Goal: Communication & Community: Answer question/provide support

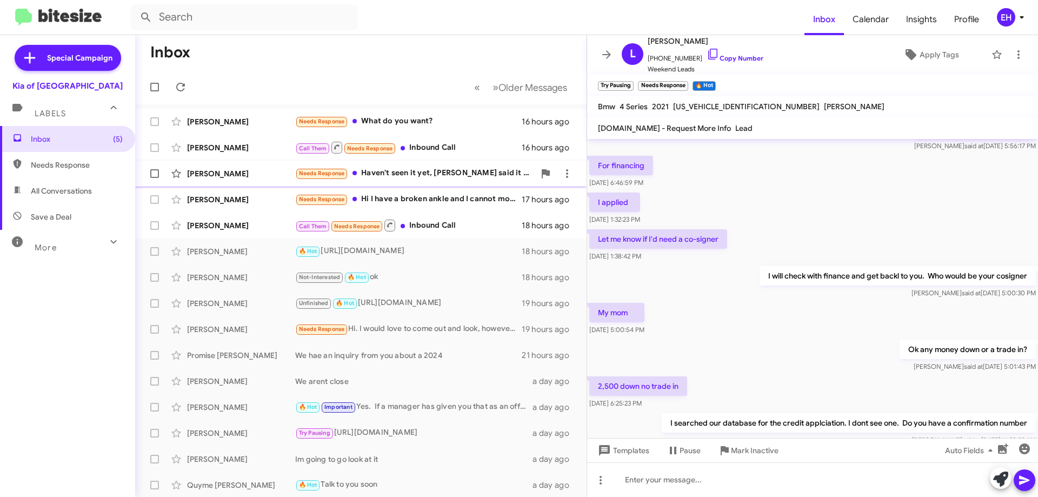
scroll to position [220, 0]
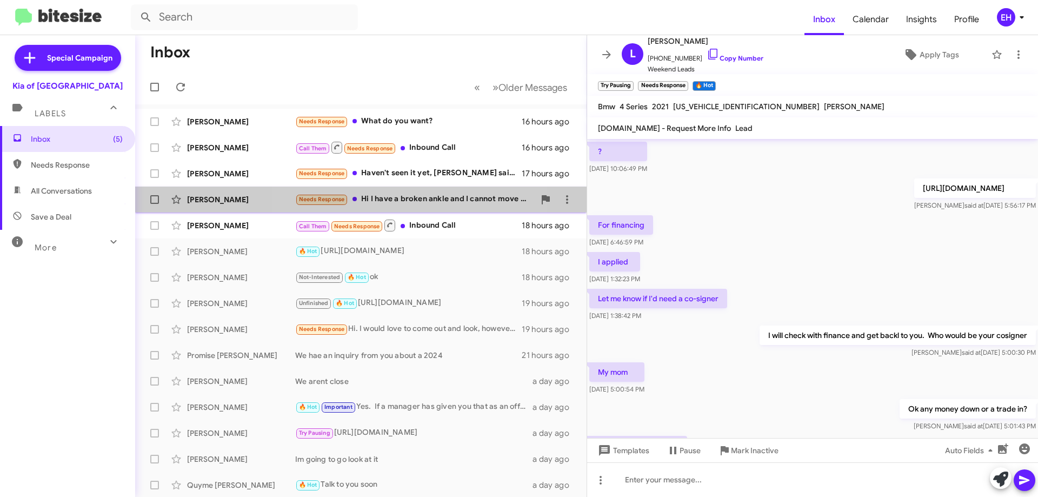
click at [418, 197] on div "Needs Response Hi I have a broken ankle and I cannot move around much if you pr…" at bounding box center [415, 199] width 240 height 12
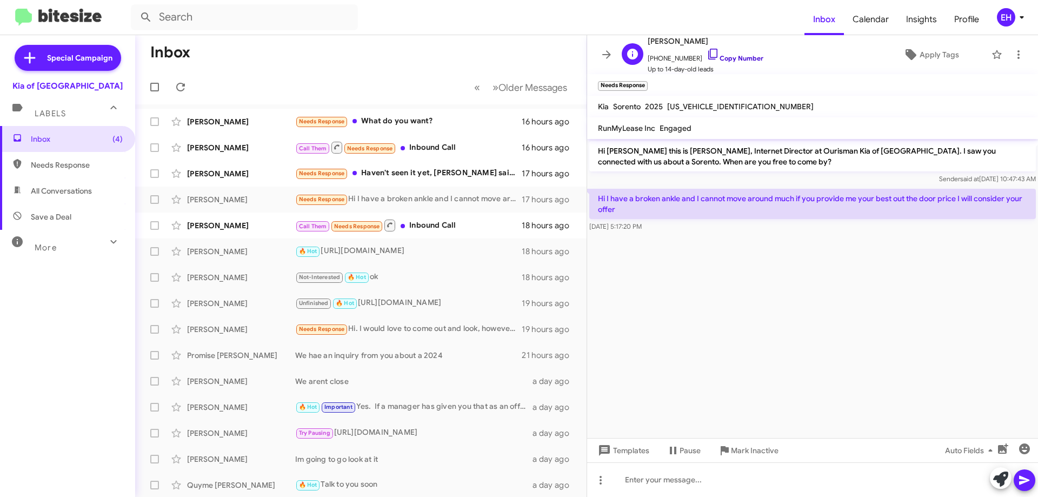
click at [734, 57] on link "Copy Number" at bounding box center [735, 58] width 57 height 8
click at [50, 248] on span "More" at bounding box center [46, 248] width 22 height 10
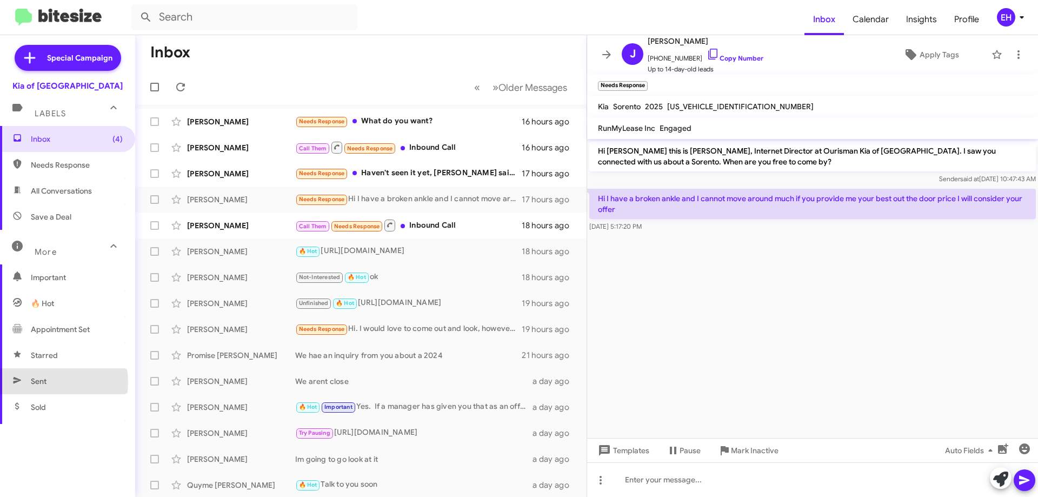
click at [43, 382] on span "Sent" at bounding box center [39, 381] width 16 height 11
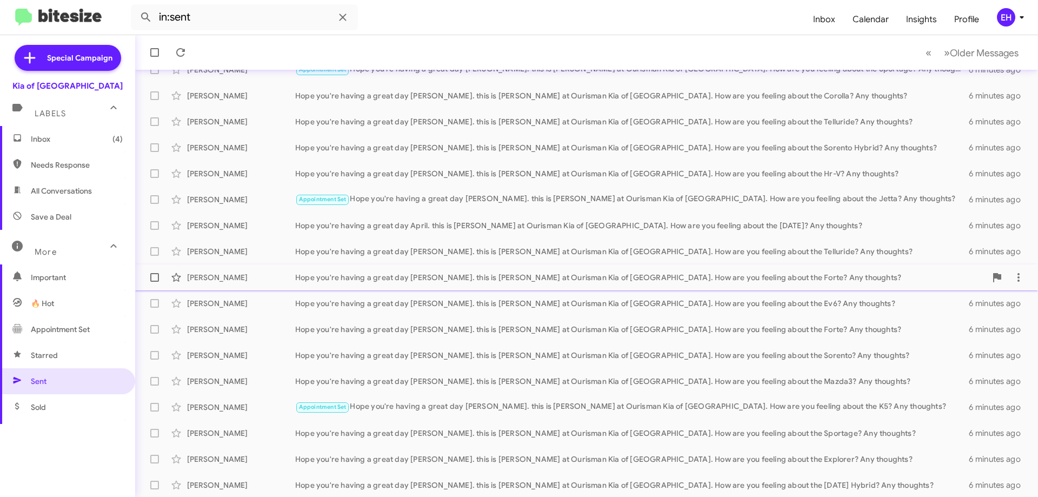
scroll to position [131, 0]
drag, startPoint x: 202, startPoint y: 17, endPoint x: 49, endPoint y: 23, distance: 153.2
click at [49, 23] on mat-toolbar "in:sent Inbox Calendar Insights Profile EH" at bounding box center [519, 17] width 1038 height 35
click at [135, 6] on button at bounding box center [146, 17] width 22 height 22
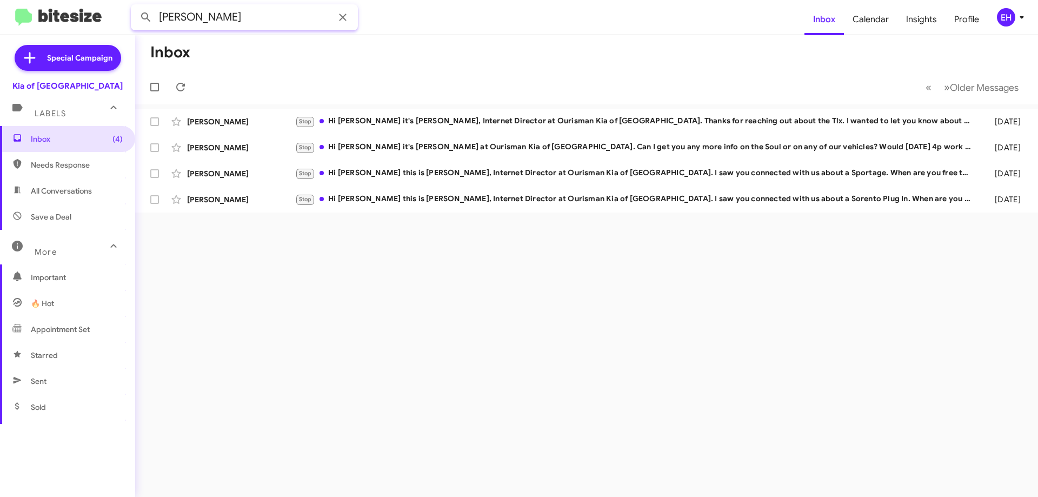
drag, startPoint x: 212, startPoint y: 24, endPoint x: 0, endPoint y: 63, distance: 215.5
click at [0, 62] on div "[PERSON_NAME] Inbox Calendar Insights Profile EH Special Campaign Kia of Catons…" at bounding box center [519, 248] width 1038 height 497
type input "[PERSON_NAME]"
click at [135, 6] on button at bounding box center [146, 17] width 22 height 22
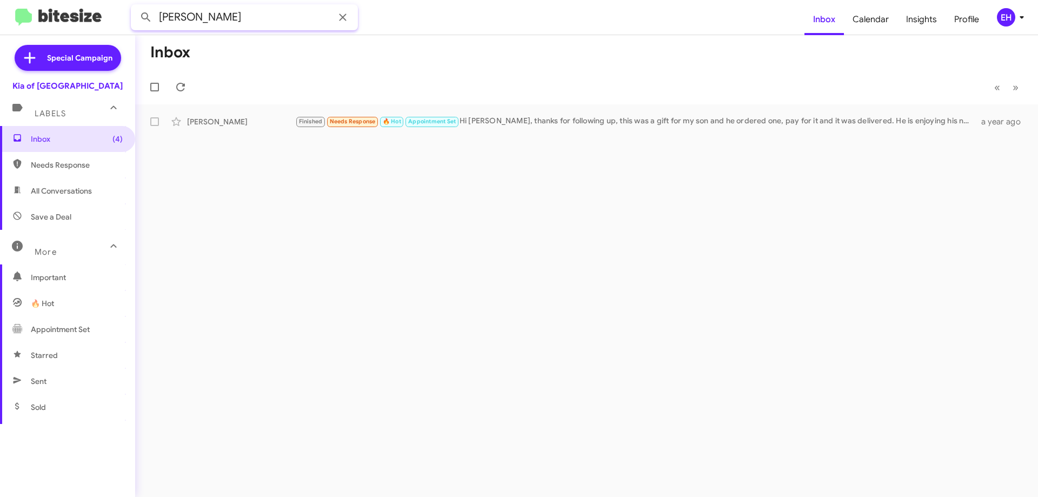
click at [210, 21] on input "[PERSON_NAME]" at bounding box center [244, 17] width 227 height 26
click at [30, 144] on span "Inbox (5)" at bounding box center [67, 139] width 135 height 26
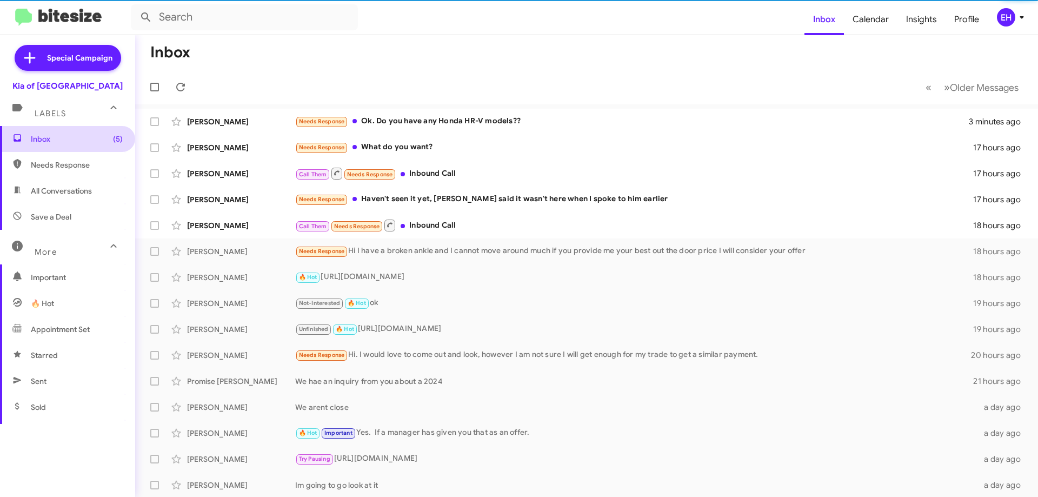
click at [33, 137] on span "Inbox (5)" at bounding box center [77, 139] width 92 height 11
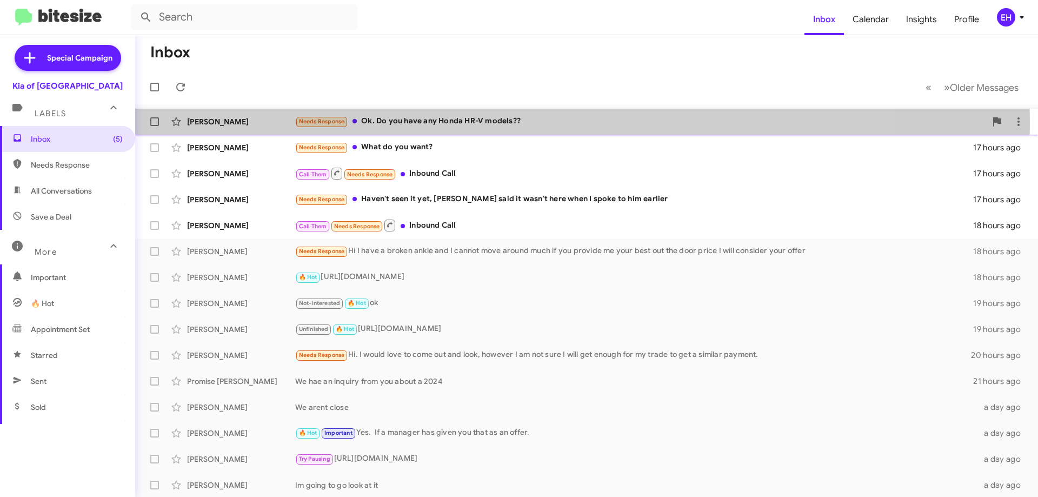
click at [481, 122] on div "Needs Response Ok. Do you have any Honda HR-V models??" at bounding box center [640, 121] width 691 height 12
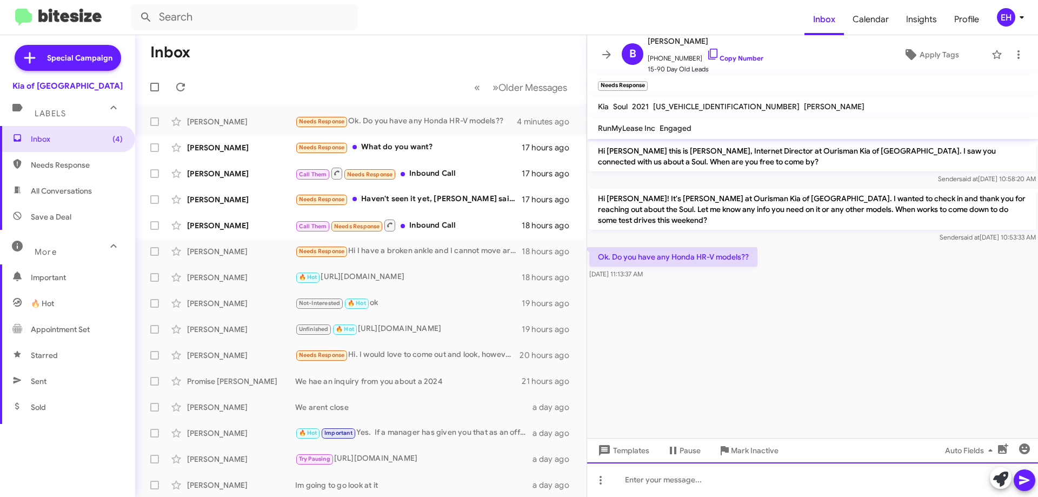
click at [673, 478] on div at bounding box center [812, 479] width 451 height 35
paste div
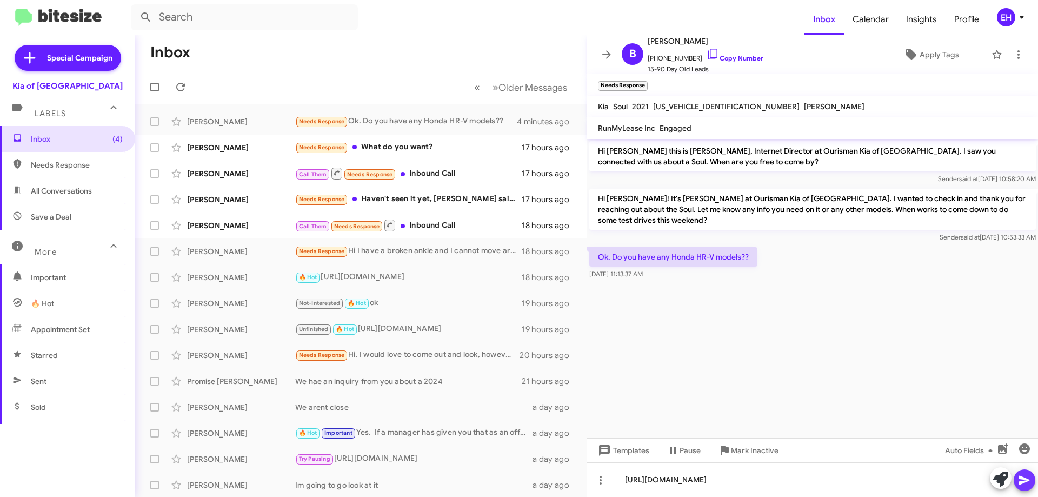
click at [1028, 474] on icon at bounding box center [1024, 480] width 13 height 13
click at [385, 141] on div "Needs Response What do you want?" at bounding box center [415, 147] width 240 height 12
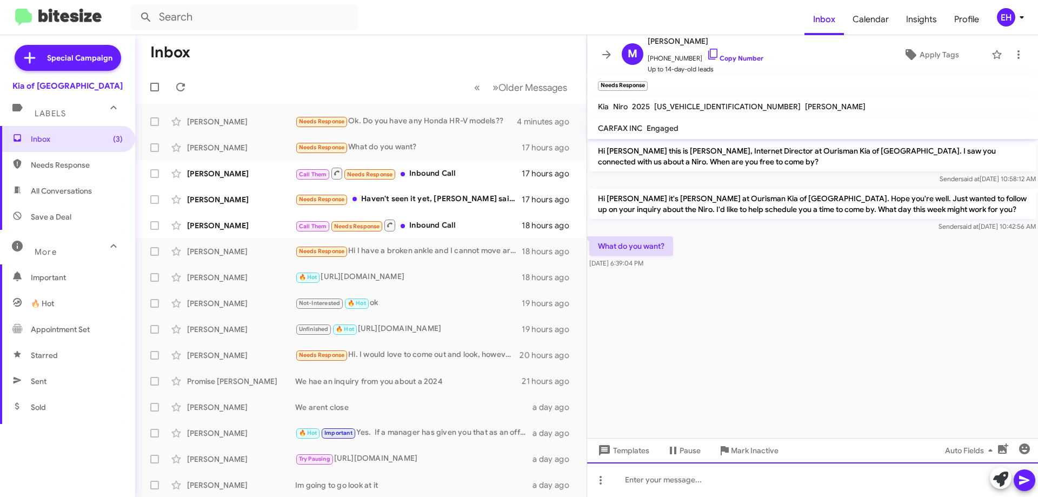
click at [652, 483] on div at bounding box center [812, 479] width 451 height 35
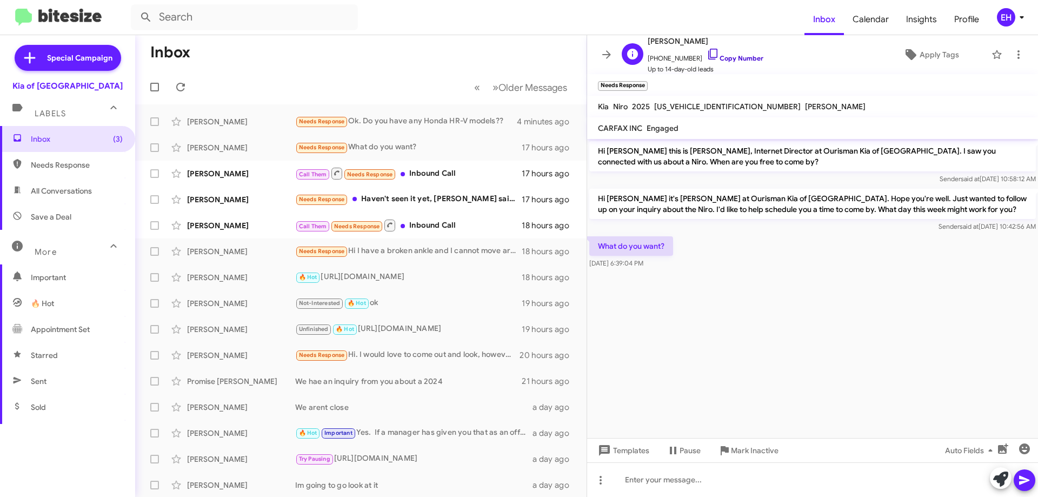
click at [744, 61] on link "Copy Number" at bounding box center [735, 58] width 57 height 8
click at [727, 59] on link "Copy Number" at bounding box center [735, 58] width 57 height 8
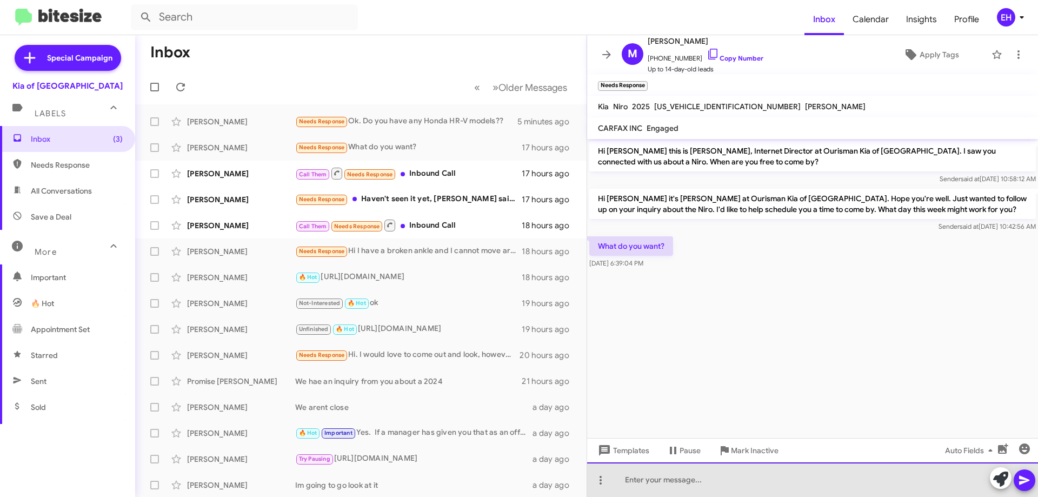
click at [757, 487] on div at bounding box center [812, 479] width 451 height 35
click at [758, 484] on div at bounding box center [812, 479] width 451 height 35
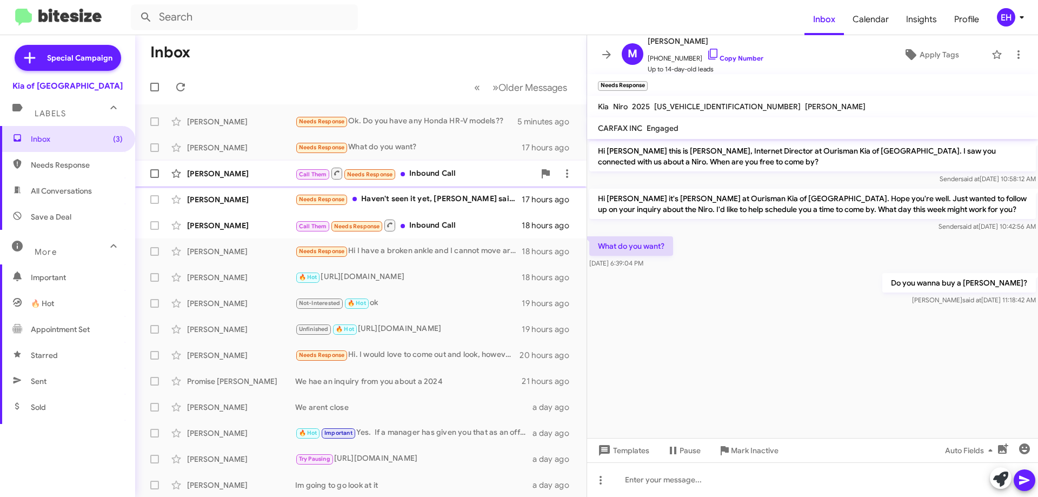
click at [436, 179] on div "Call Them Needs Response Inbound Call" at bounding box center [415, 174] width 240 height 14
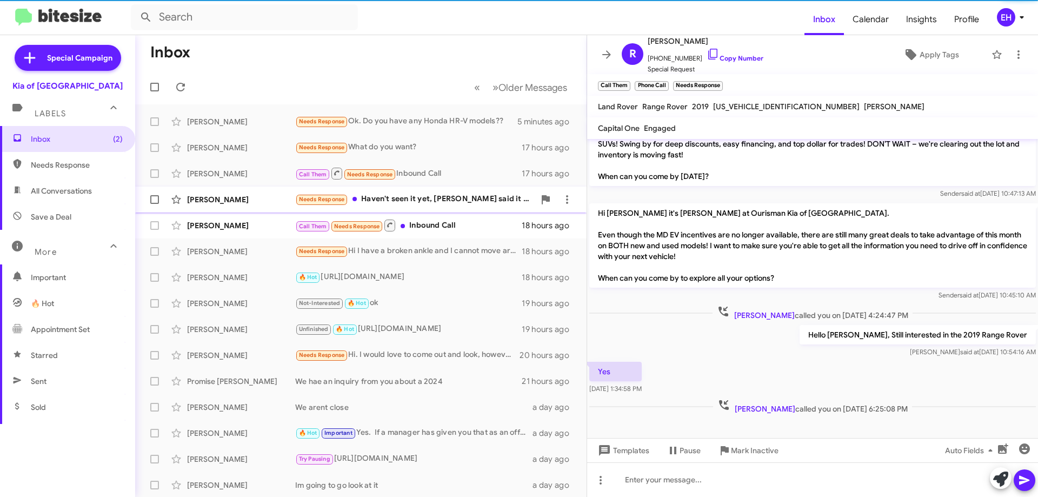
click at [421, 199] on div "Needs Response Haven't seen it yet, [PERSON_NAME] said it wasn't here when I sp…" at bounding box center [415, 199] width 240 height 12
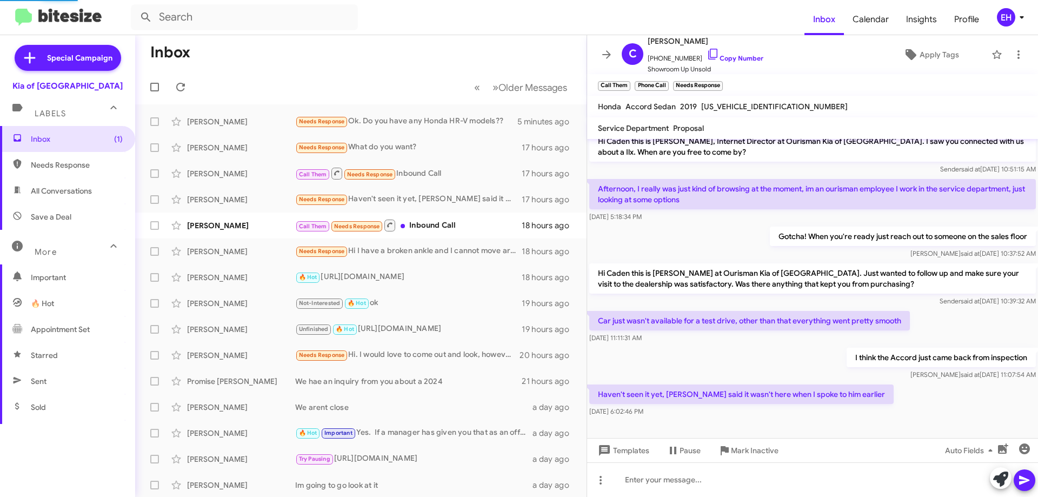
scroll to position [10, 0]
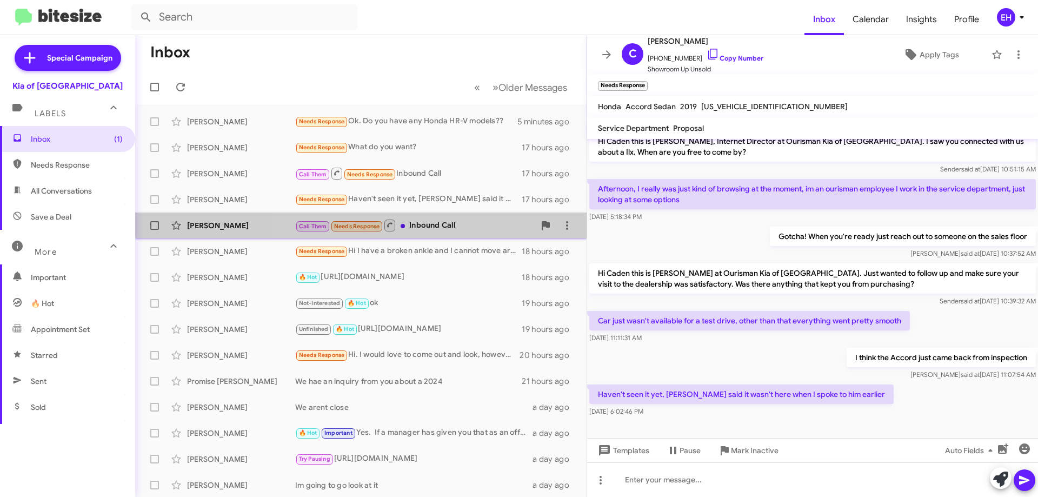
click at [446, 218] on div "[PERSON_NAME] Call Them Needs Response Inbound Call 18 hours ago" at bounding box center [361, 226] width 434 height 22
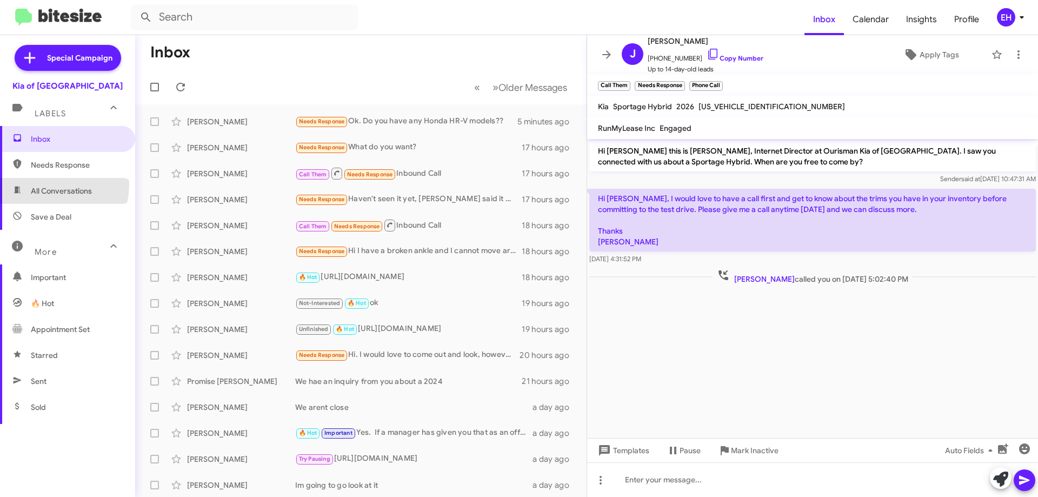
click at [52, 185] on span "All Conversations" at bounding box center [67, 191] width 135 height 26
type input "in:all-conversations"
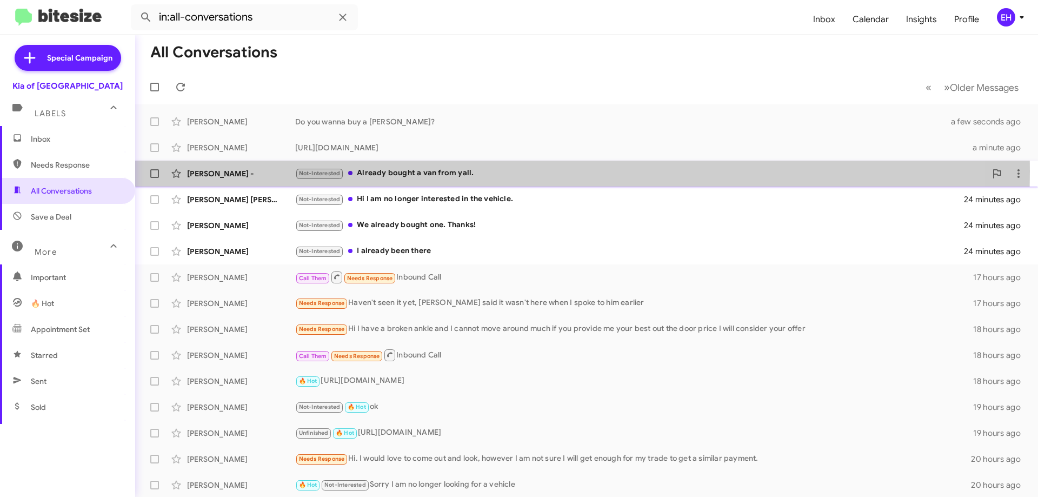
click at [458, 171] on div "Not-Interested Already bought a van from yall." at bounding box center [640, 173] width 691 height 12
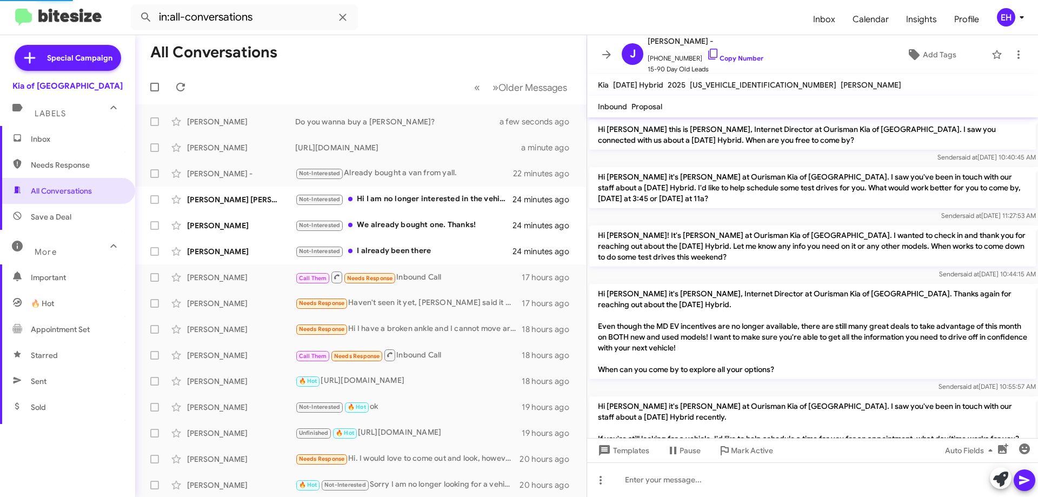
scroll to position [173, 0]
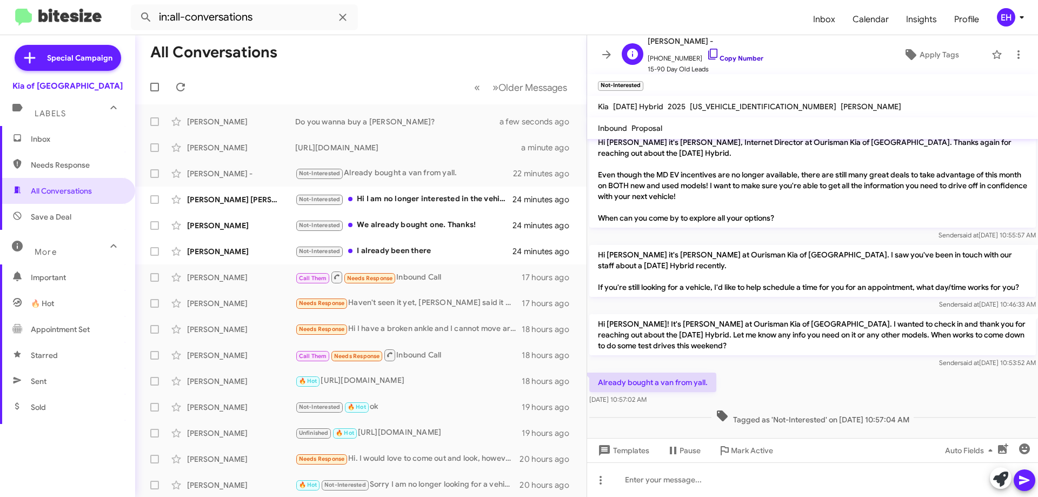
click at [748, 58] on link "Copy Number" at bounding box center [735, 58] width 57 height 8
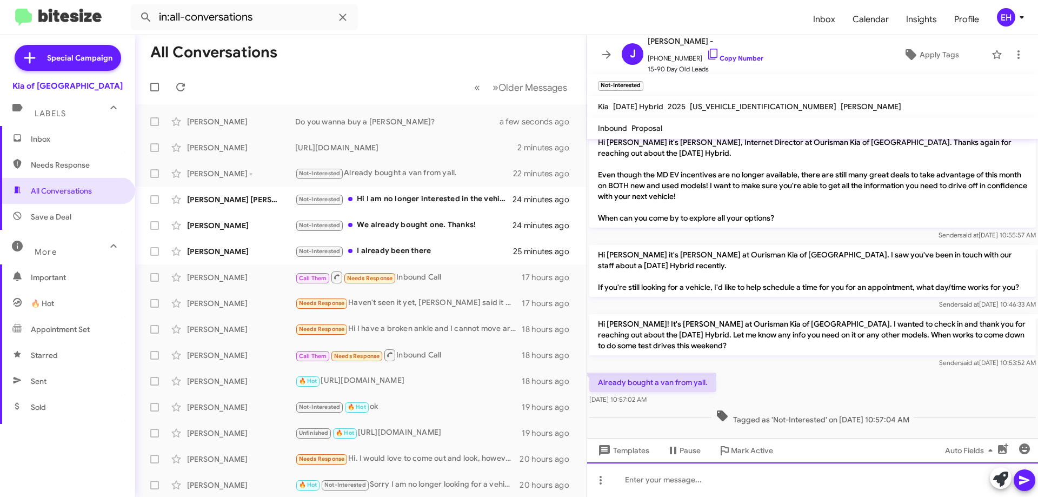
click at [711, 471] on div at bounding box center [812, 479] width 451 height 35
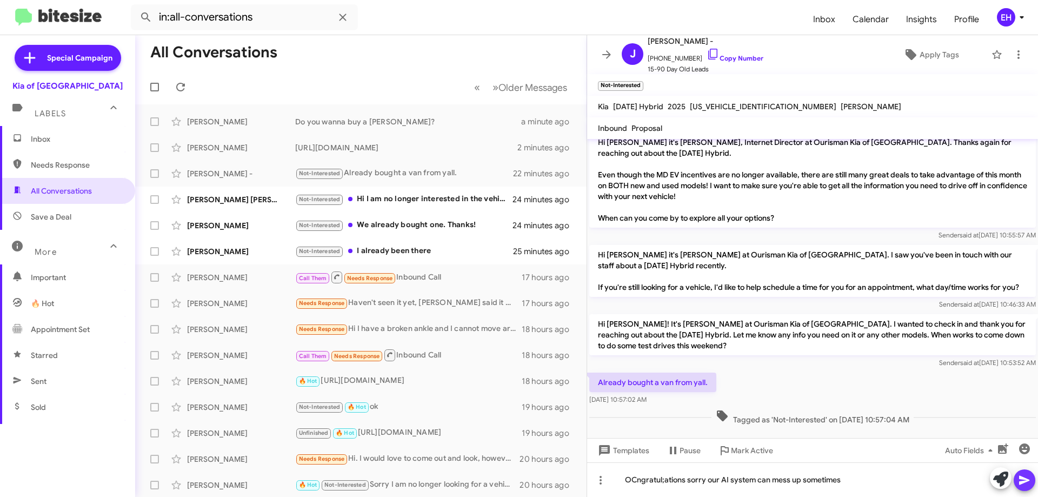
click at [1028, 481] on icon at bounding box center [1024, 480] width 13 height 13
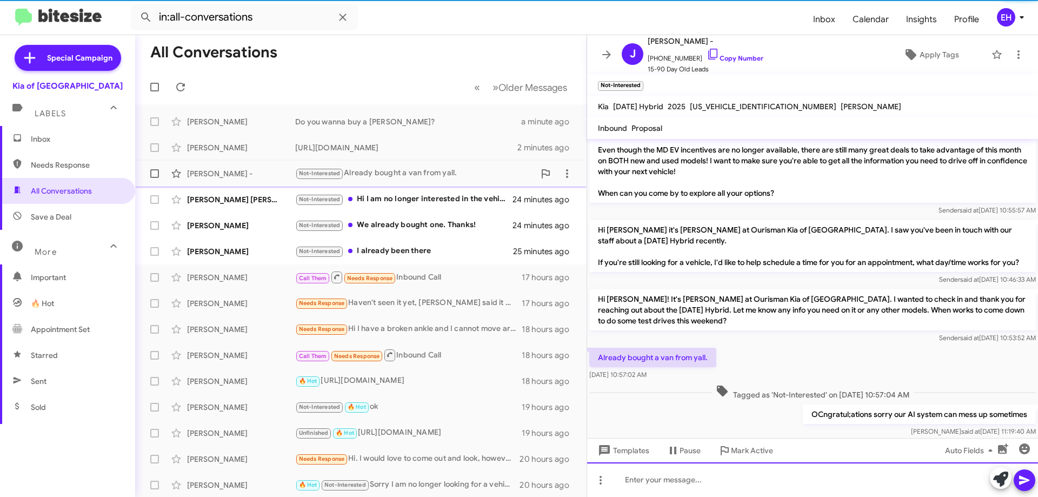
scroll to position [234, 0]
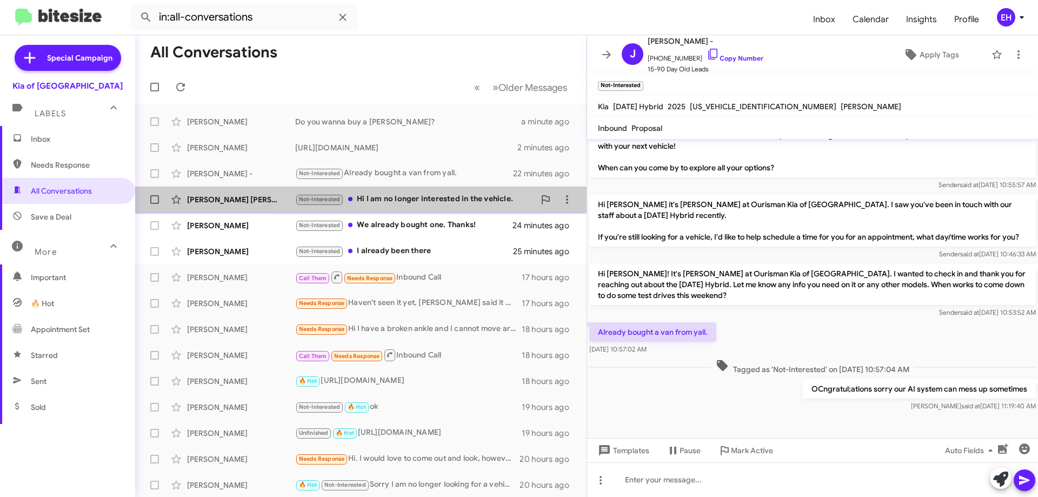
click at [378, 201] on div "Not-Interested Hi I am no longer interested in the vehicle." at bounding box center [415, 199] width 240 height 12
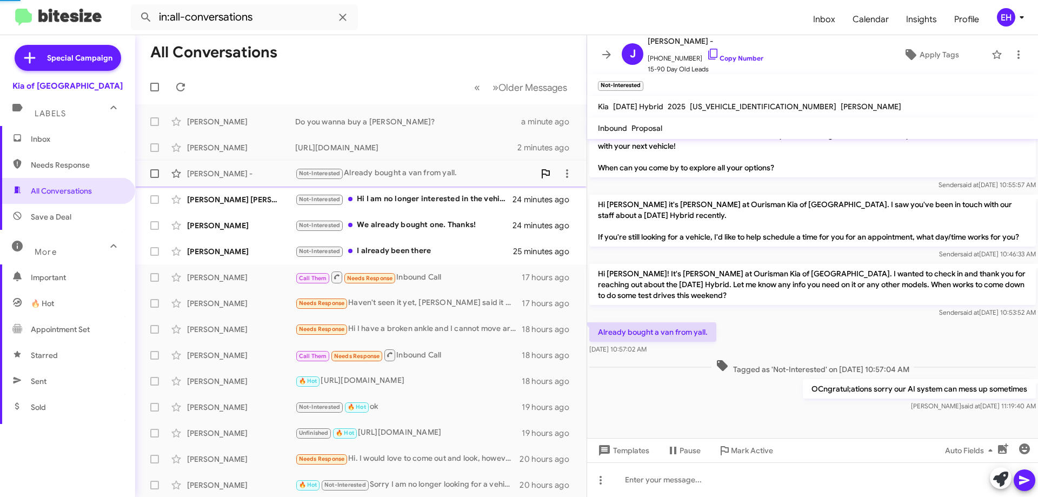
scroll to position [51, 0]
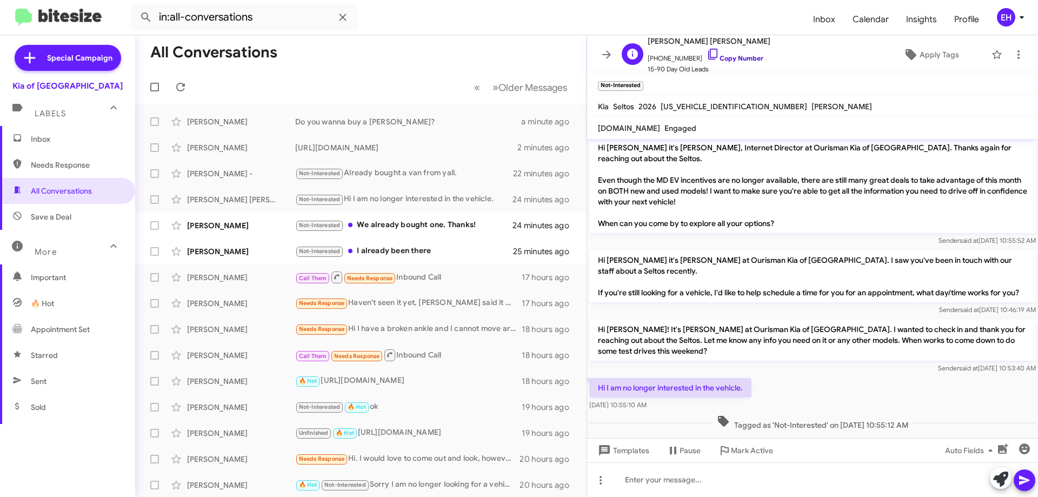
click at [732, 58] on link "Copy Number" at bounding box center [735, 58] width 57 height 8
click at [1014, 52] on icon at bounding box center [1018, 54] width 13 height 13
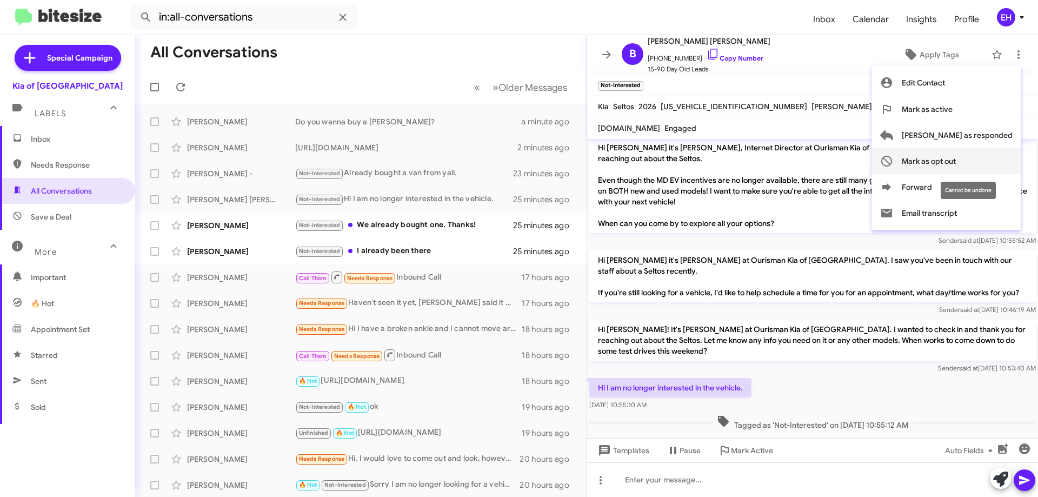
click at [956, 170] on span "Mark as opt out" at bounding box center [929, 161] width 54 height 26
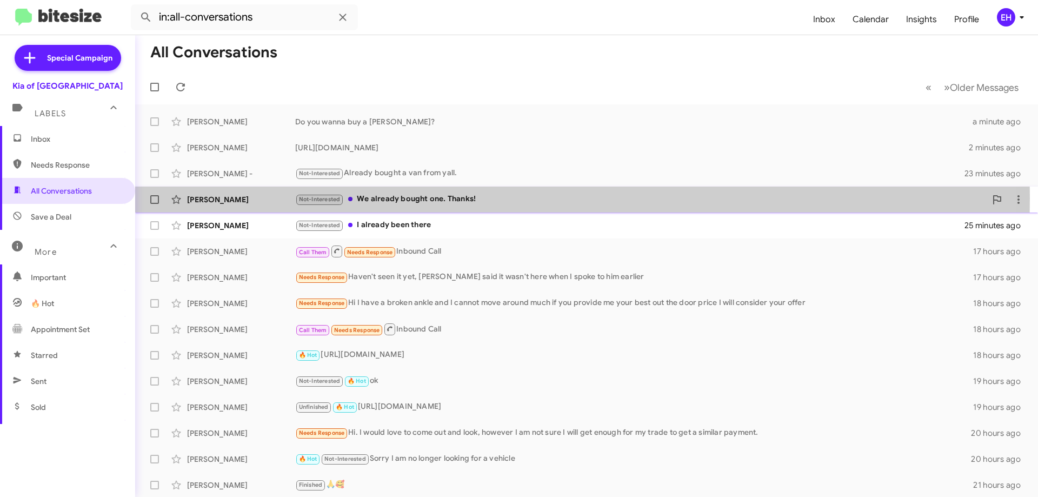
click at [405, 198] on div "Not-Interested We already bought one. Thanks!" at bounding box center [640, 199] width 691 height 12
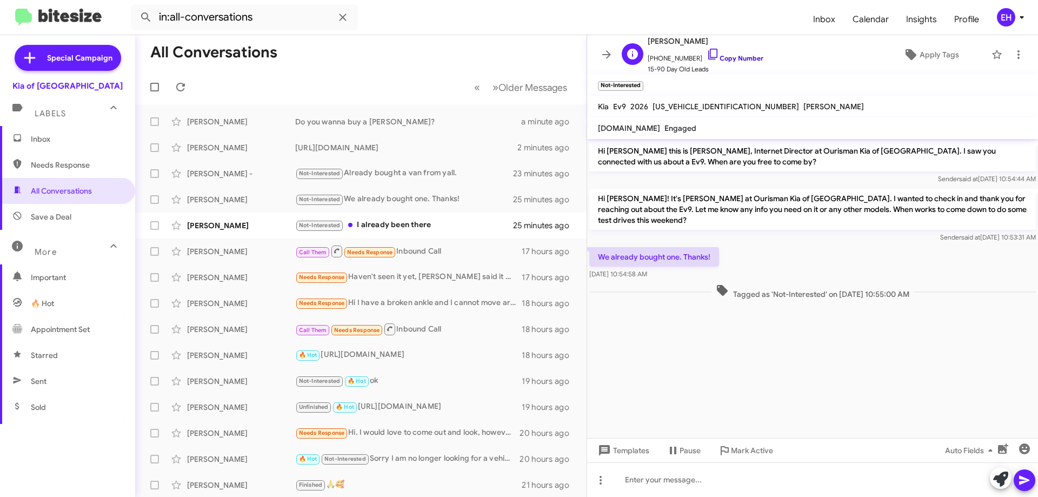
click at [723, 61] on link "Copy Number" at bounding box center [735, 58] width 57 height 8
click at [1012, 55] on icon at bounding box center [1018, 54] width 13 height 13
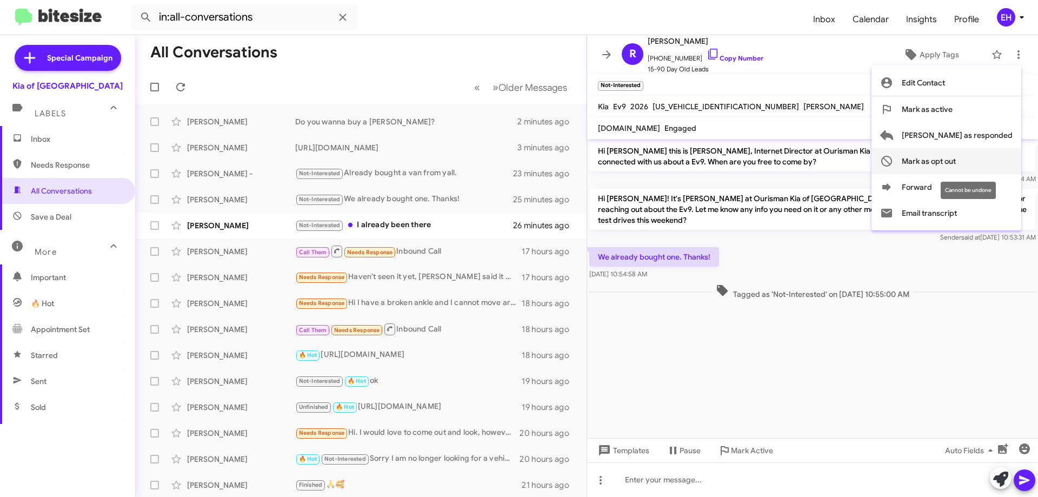
click at [956, 162] on span "Mark as opt out" at bounding box center [929, 161] width 54 height 26
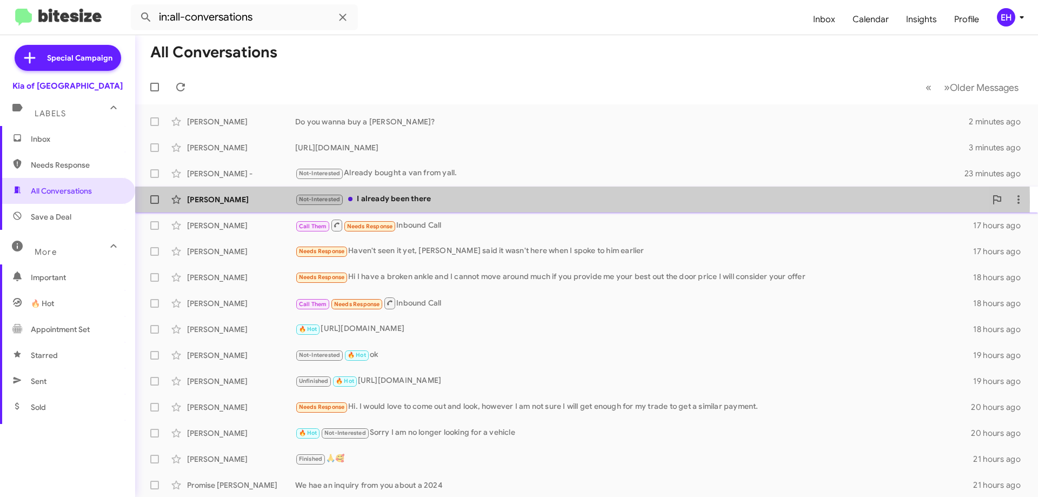
click at [392, 202] on div "Not-Interested I already been there" at bounding box center [640, 199] width 691 height 12
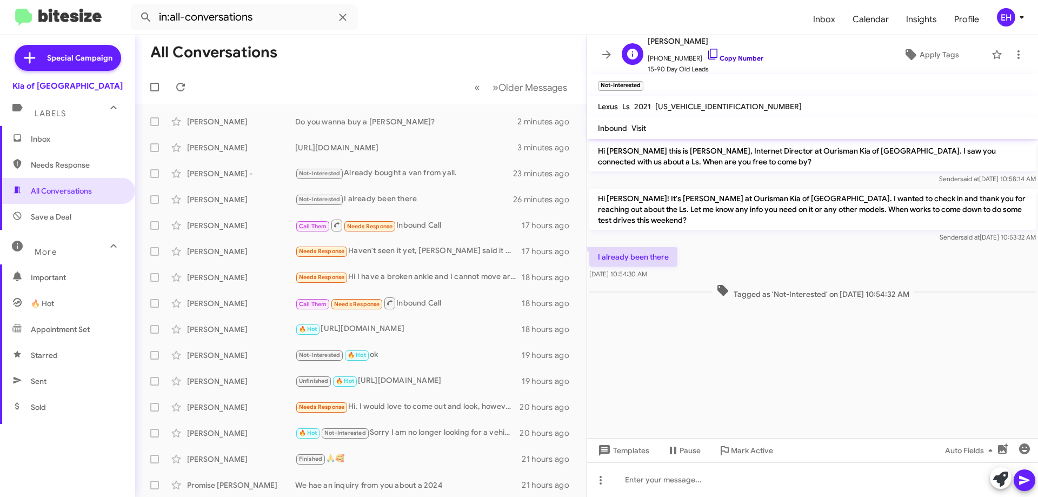
drag, startPoint x: 730, startPoint y: 62, endPoint x: 706, endPoint y: 57, distance: 24.3
click at [730, 62] on span "[PHONE_NUMBER] Copy Number" at bounding box center [706, 56] width 116 height 16
click at [740, 56] on link "Copy Number" at bounding box center [735, 58] width 57 height 8
click at [756, 454] on span "Mark Active" at bounding box center [752, 450] width 42 height 19
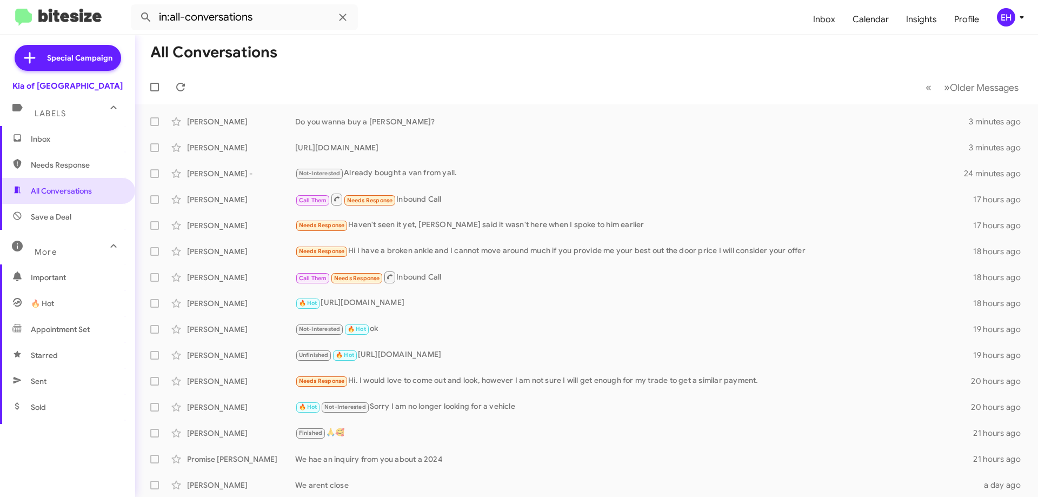
click at [53, 227] on span "Save a Deal" at bounding box center [67, 217] width 135 height 26
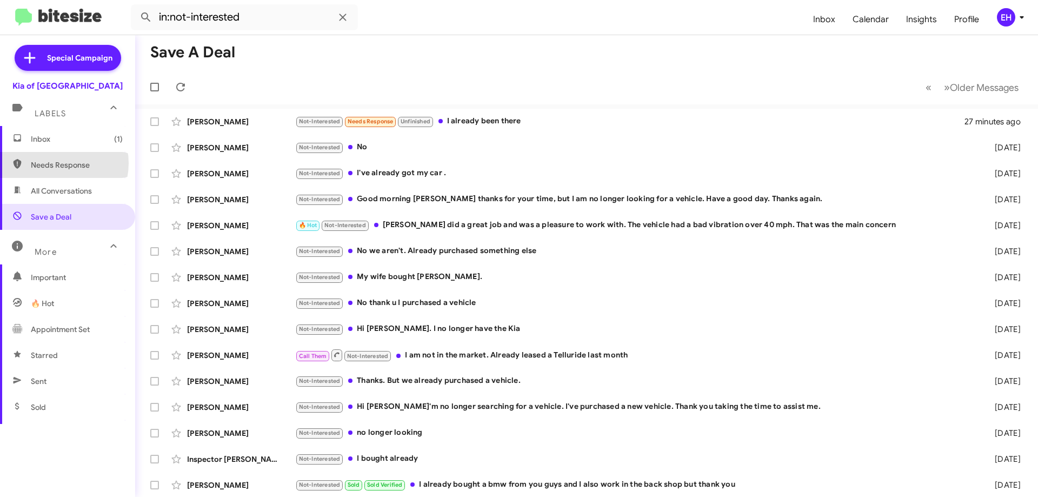
click at [56, 163] on span "Needs Response" at bounding box center [77, 165] width 92 height 11
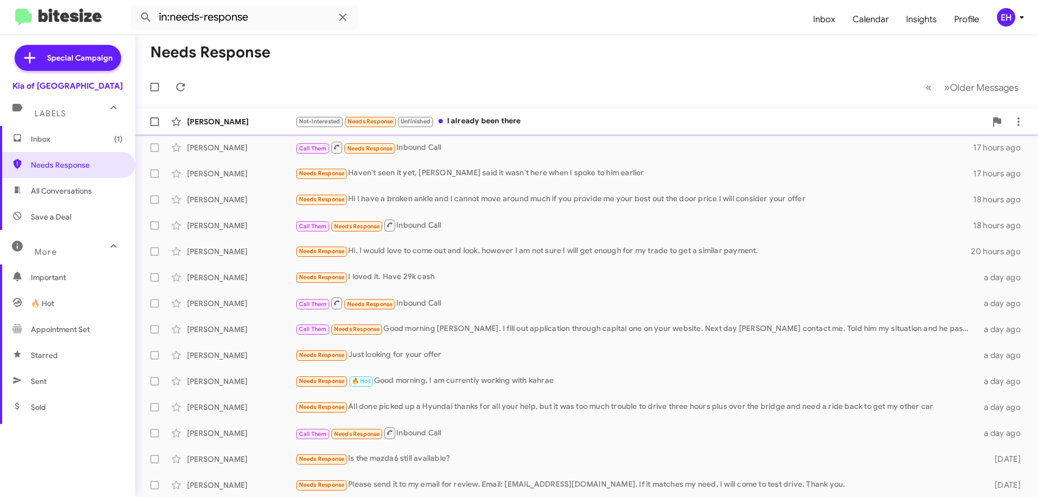
click at [506, 119] on div "Not-Interested Needs Response Unfinished I already been there" at bounding box center [640, 121] width 691 height 12
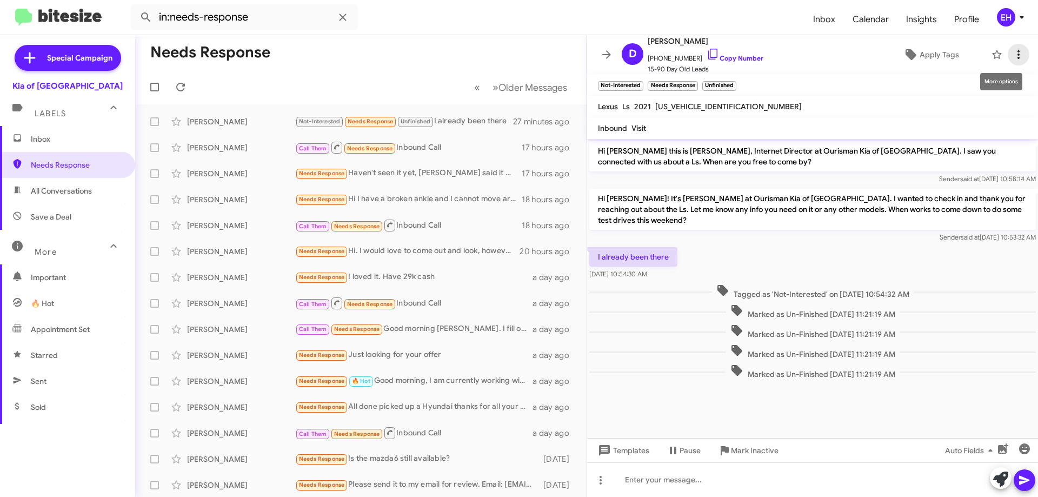
click at [1017, 54] on icon at bounding box center [1018, 54] width 13 height 13
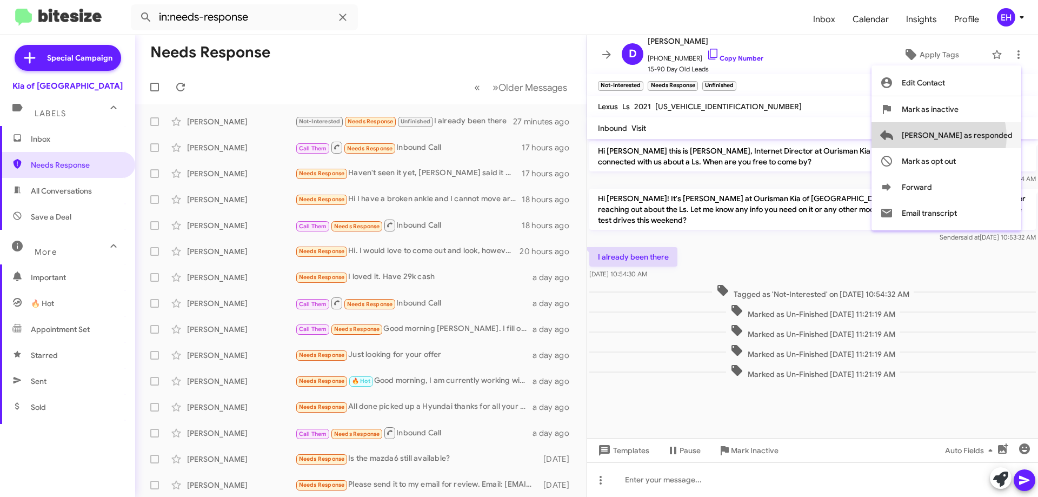
drag, startPoint x: 982, startPoint y: 137, endPoint x: 972, endPoint y: 135, distance: 10.4
click at [982, 136] on span "[PERSON_NAME] as responded" at bounding box center [957, 135] width 111 height 26
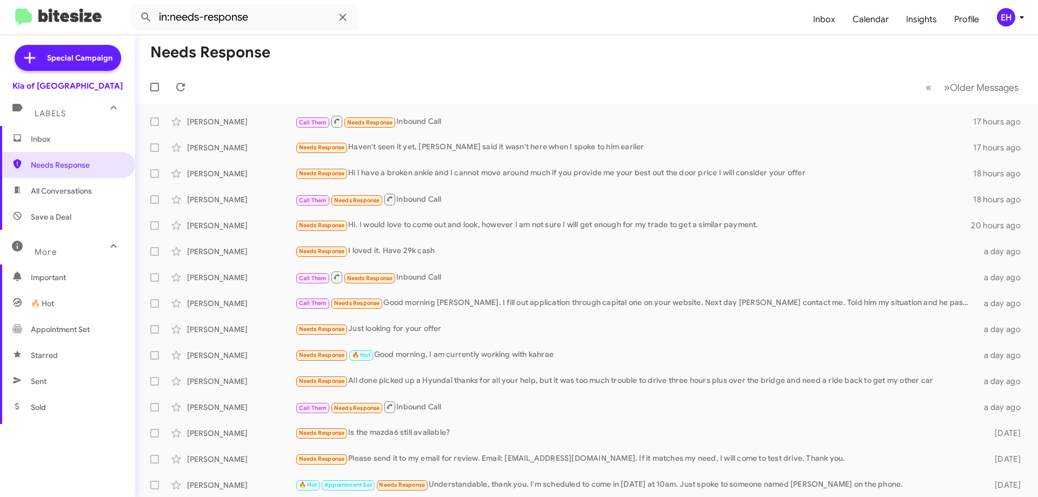
click at [80, 193] on span "All Conversations" at bounding box center [61, 190] width 61 height 11
type input "in:all-conversations"
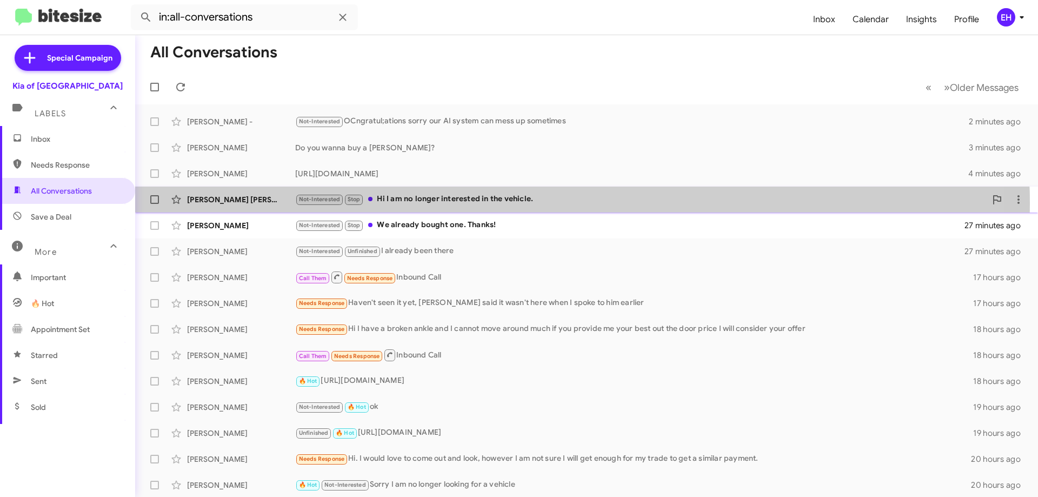
click at [468, 204] on div "Not-Interested Stop Hi I am no longer interested in the vehicle." at bounding box center [640, 199] width 691 height 12
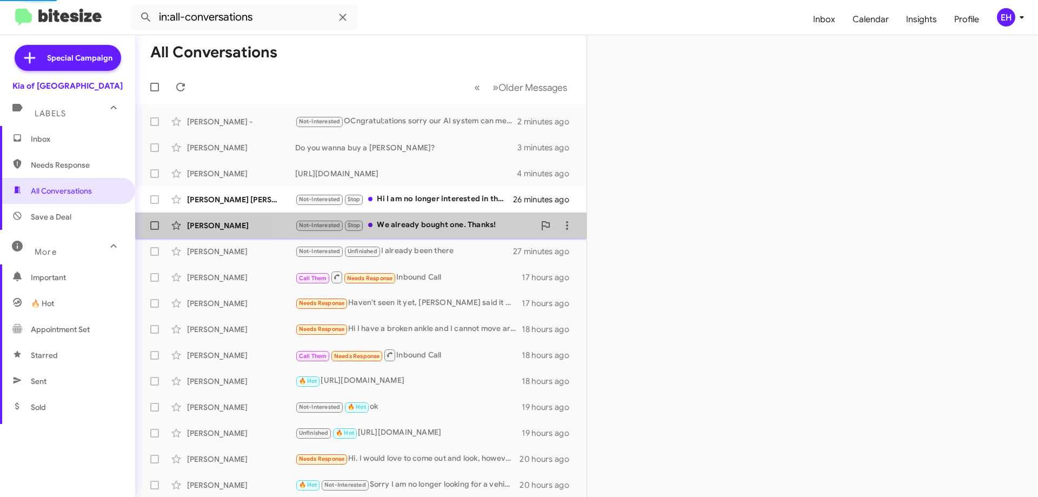
click at [473, 224] on div "Not-Interested Stop We already bought one. Thanks!" at bounding box center [415, 225] width 240 height 12
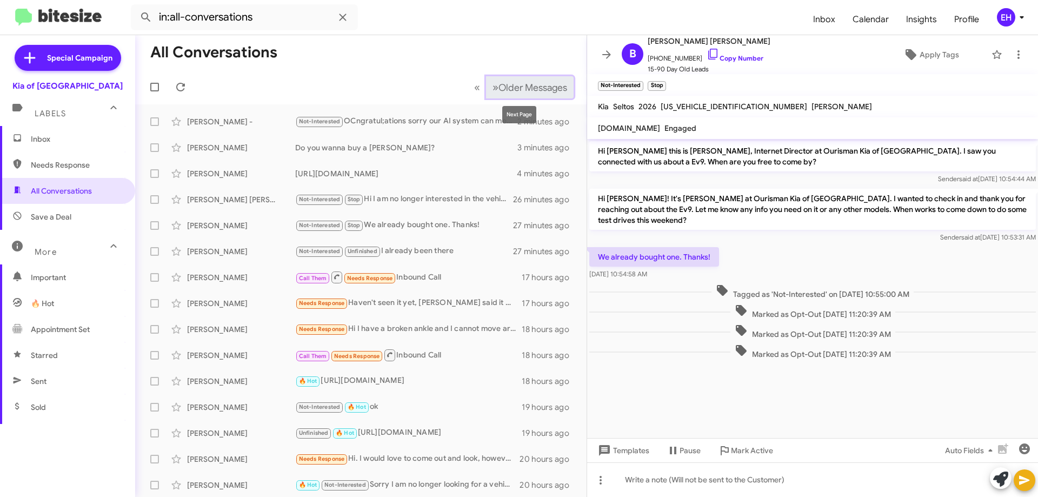
click at [511, 93] on span "Older Messages" at bounding box center [533, 88] width 69 height 12
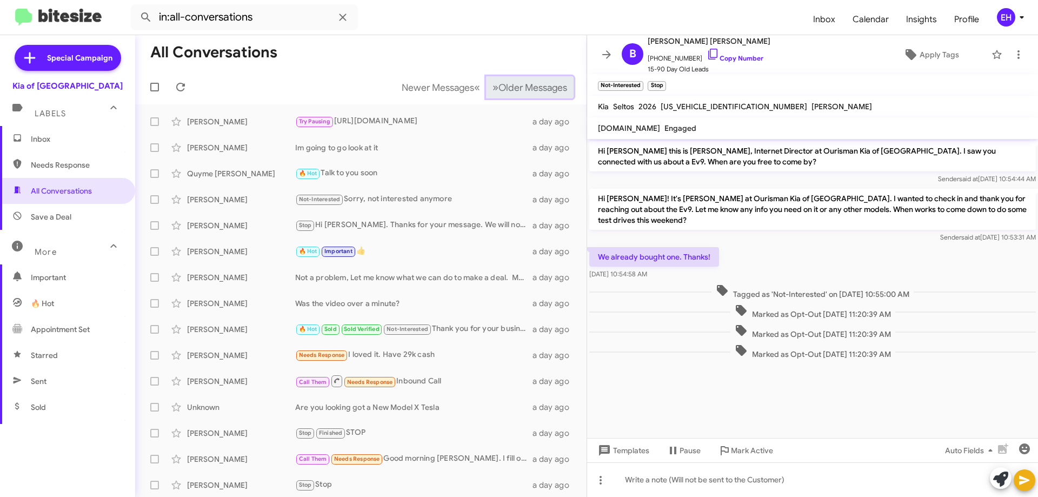
click at [514, 91] on span "Older Messages" at bounding box center [533, 88] width 69 height 12
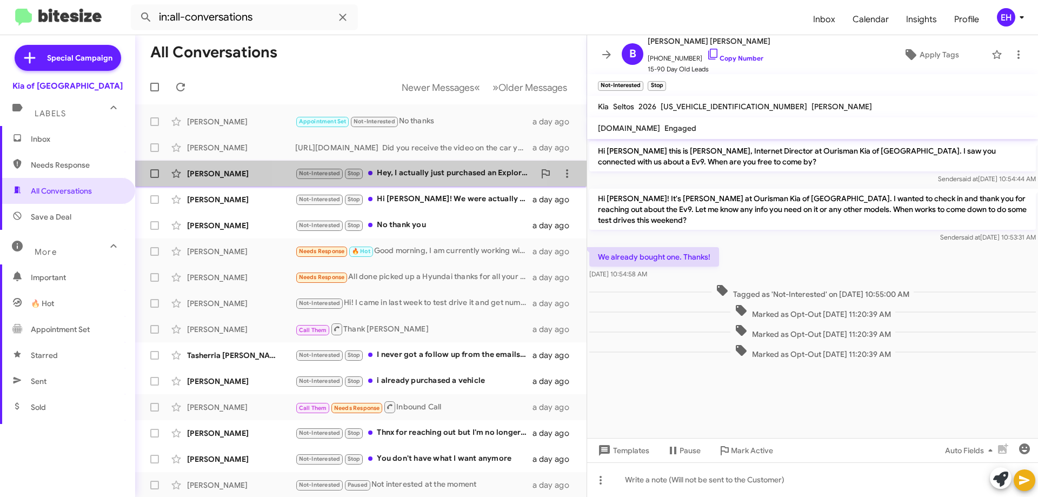
click at [412, 171] on div "Not-Interested Stop Hey, I actually just purchased an Explorer from [GEOGRAPHIC…" at bounding box center [415, 173] width 240 height 12
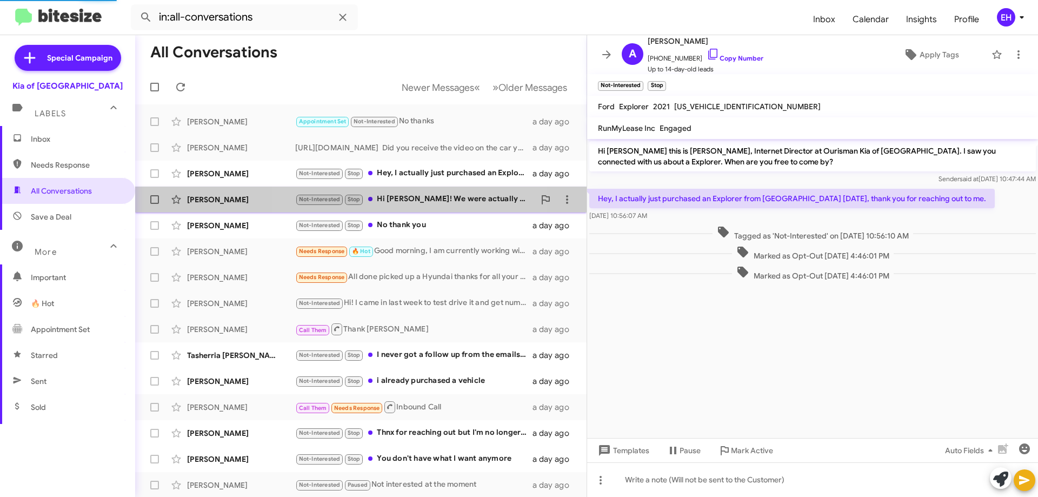
click at [416, 199] on div "Not-Interested Stop Hi [PERSON_NAME]! We were actually close to purchasing this…" at bounding box center [415, 199] width 240 height 12
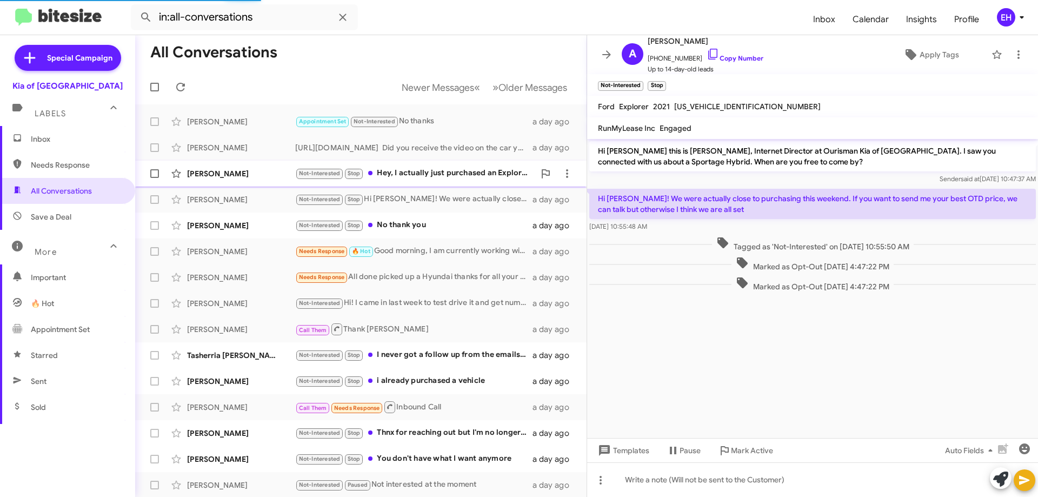
click at [413, 175] on div "Not-Interested Stop Hey, I actually just purchased an Explorer from [GEOGRAPHIC…" at bounding box center [415, 173] width 240 height 12
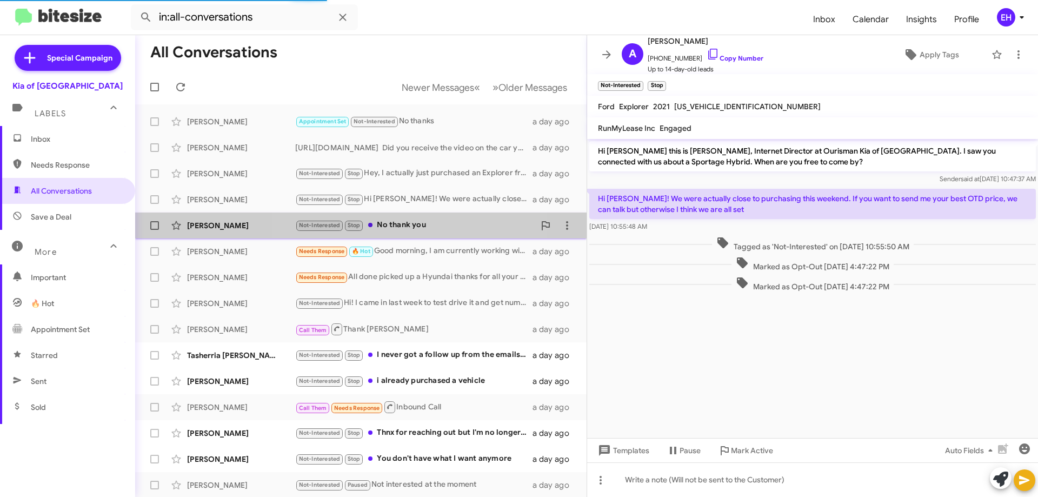
click at [406, 223] on div "Not-Interested Stop No thank you" at bounding box center [415, 225] width 240 height 12
